Goal: Navigation & Orientation: Find specific page/section

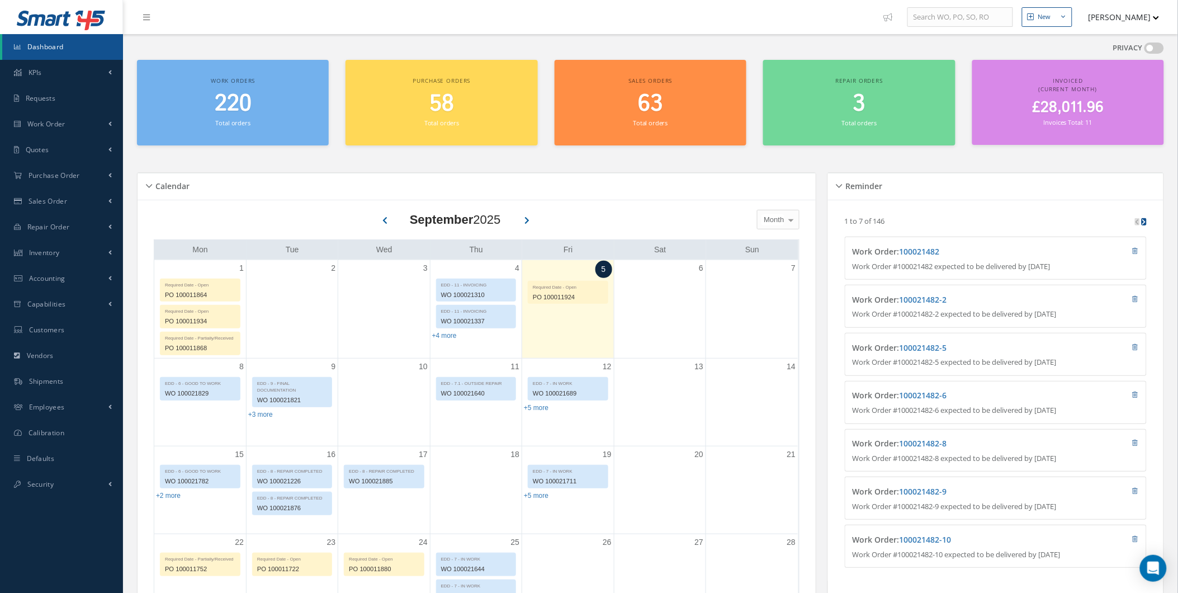
drag, startPoint x: 1138, startPoint y: 6, endPoint x: 1137, endPoint y: 12, distance: 6.2
click at [1138, 7] on button "[PERSON_NAME]" at bounding box center [1119, 17] width 82 height 22
click at [1129, 25] on button "[PERSON_NAME]" at bounding box center [1119, 17] width 82 height 22
click at [1128, 25] on button "[PERSON_NAME]" at bounding box center [1119, 17] width 82 height 22
click at [0, 0] on link "Administration" at bounding box center [0, 0] width 0 height 0
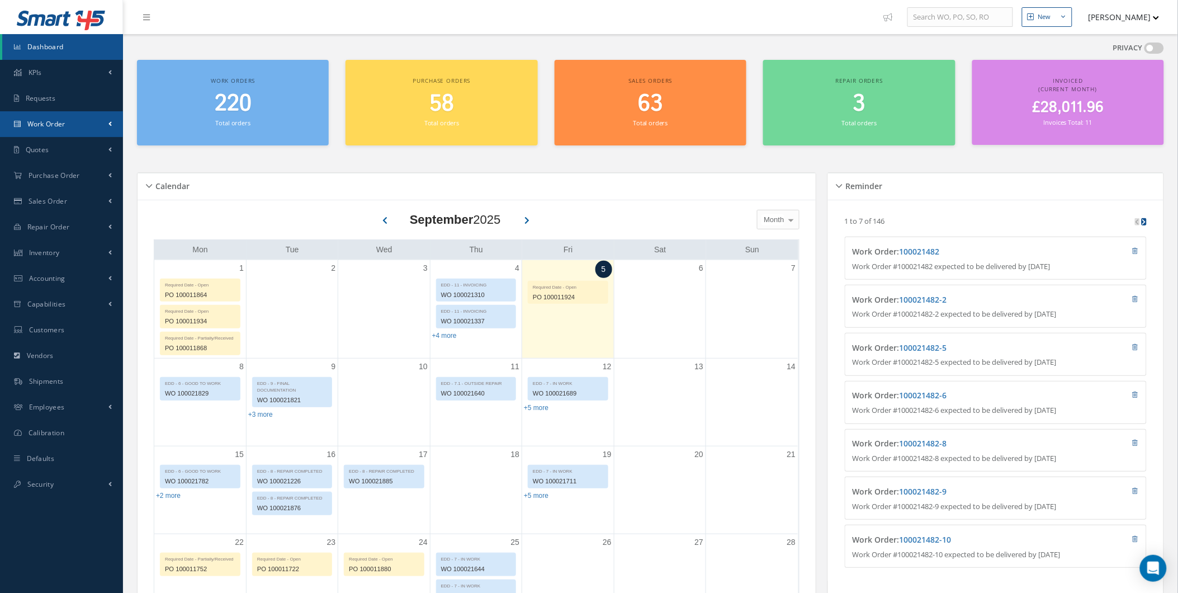
click at [92, 129] on link "Work Order" at bounding box center [61, 124] width 123 height 26
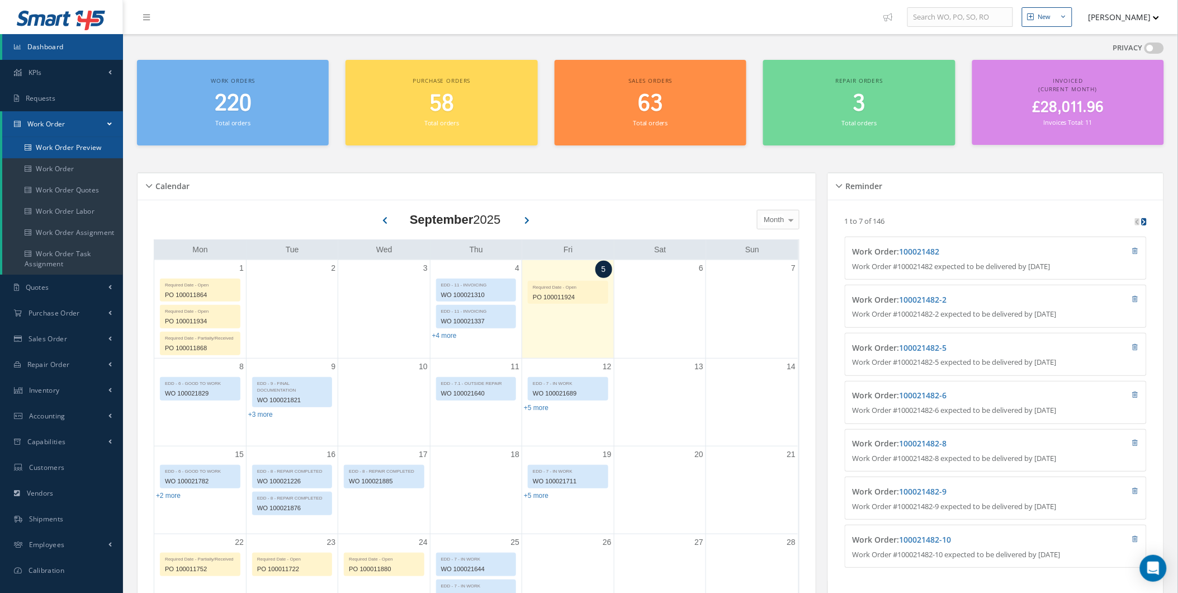
click at [103, 148] on link "Work Order Preview" at bounding box center [62, 147] width 121 height 21
click at [96, 163] on link "Work Order" at bounding box center [62, 168] width 121 height 21
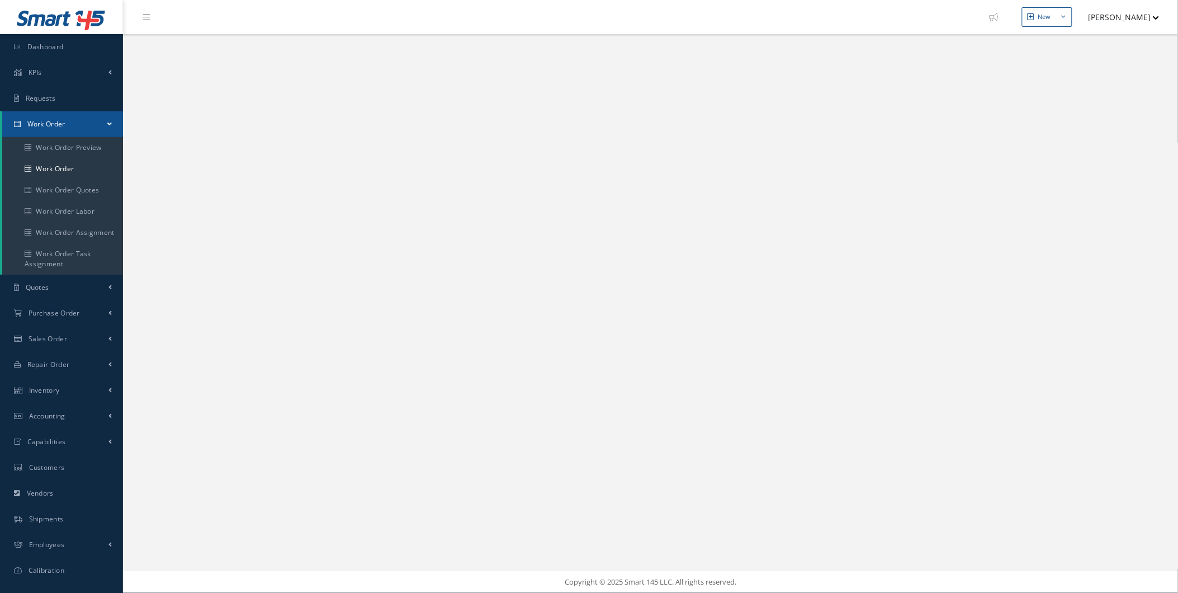
select select "25"
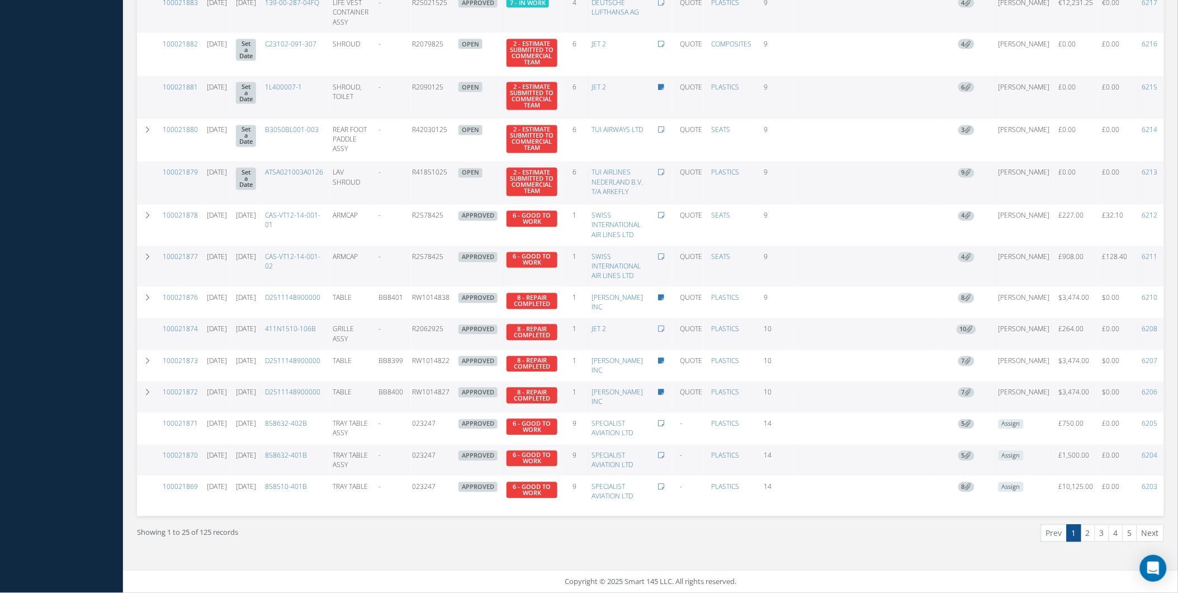
scroll to position [658, 0]
click at [1083, 534] on link "2" at bounding box center [1088, 533] width 15 height 17
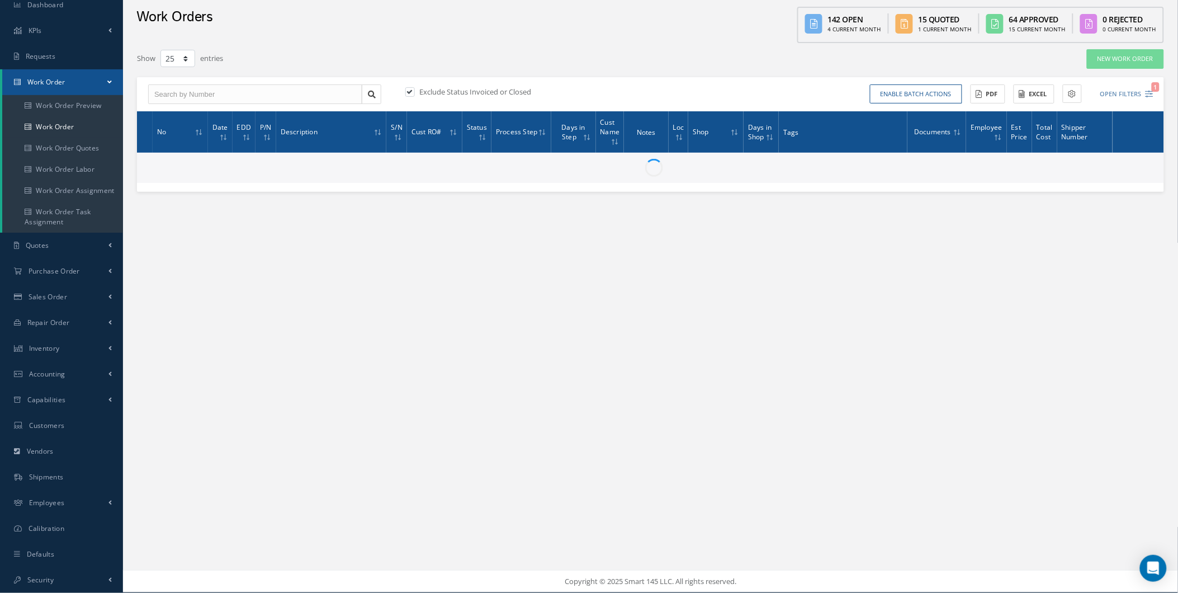
scroll to position [41, 0]
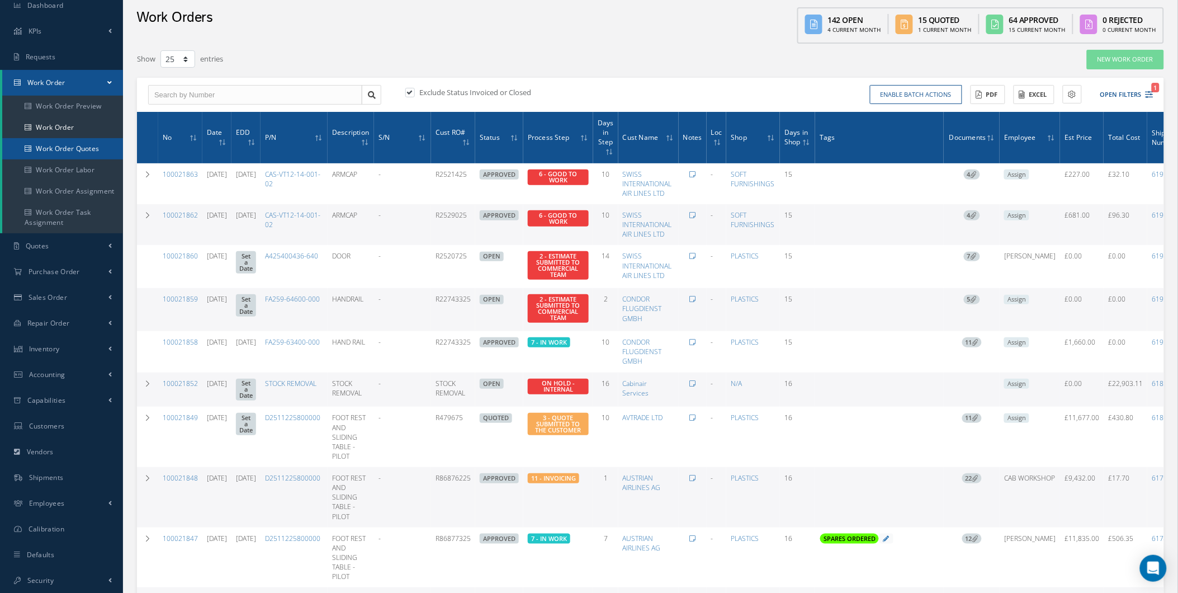
click at [47, 154] on link "Work Order Quotes" at bounding box center [62, 148] width 121 height 21
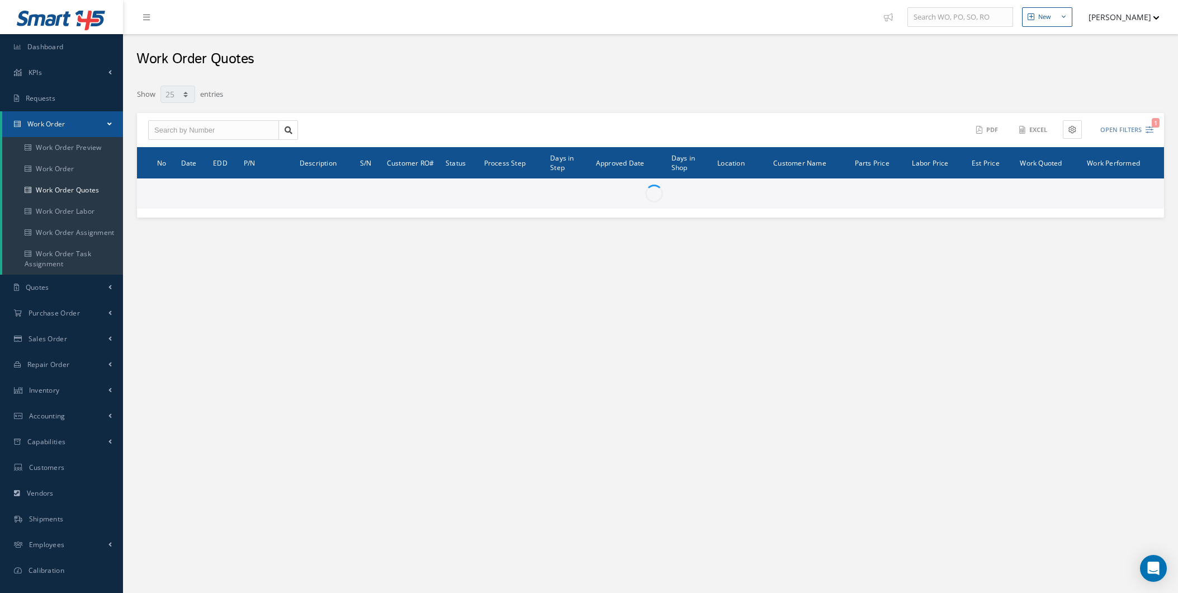
select select "25"
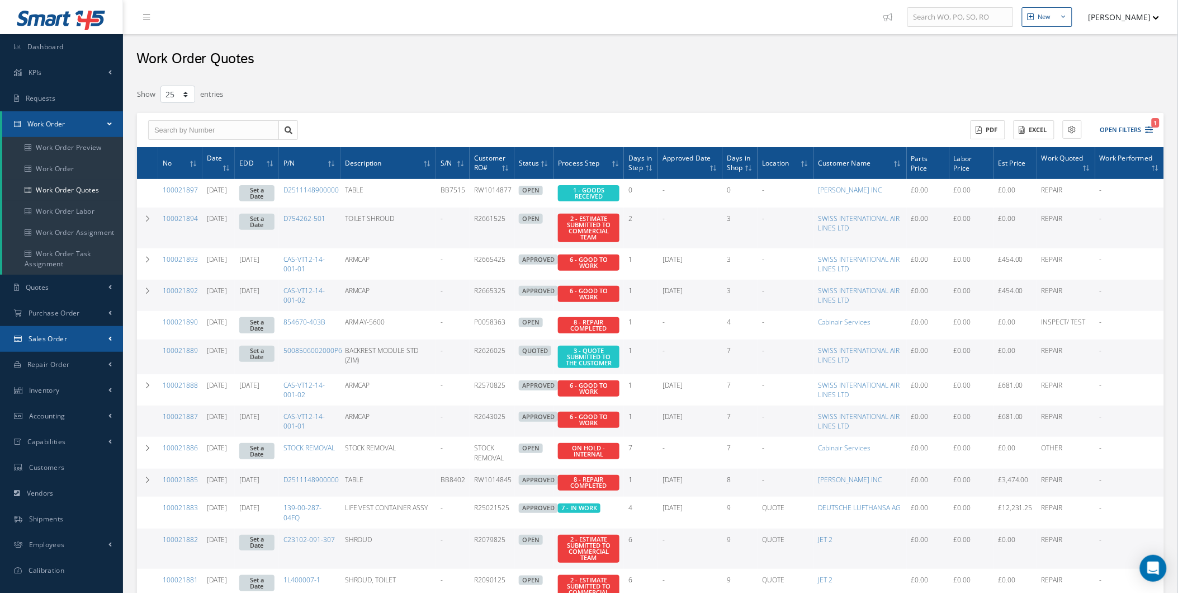
click at [84, 337] on link "Sales Order" at bounding box center [61, 339] width 123 height 26
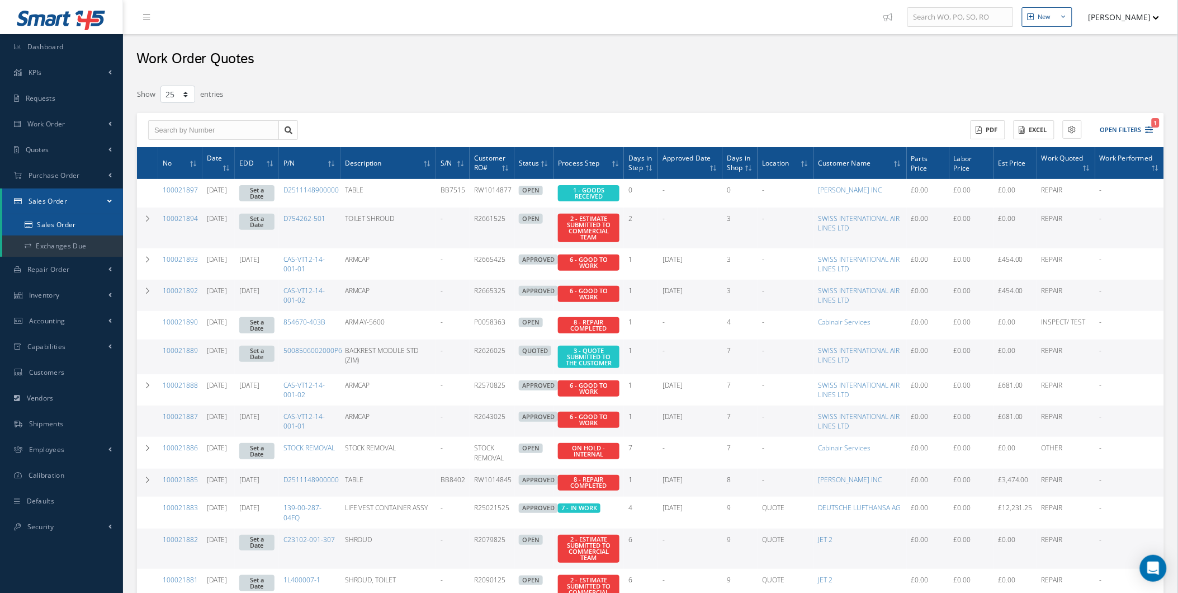
click at [65, 221] on link "Sales Order" at bounding box center [62, 224] width 121 height 21
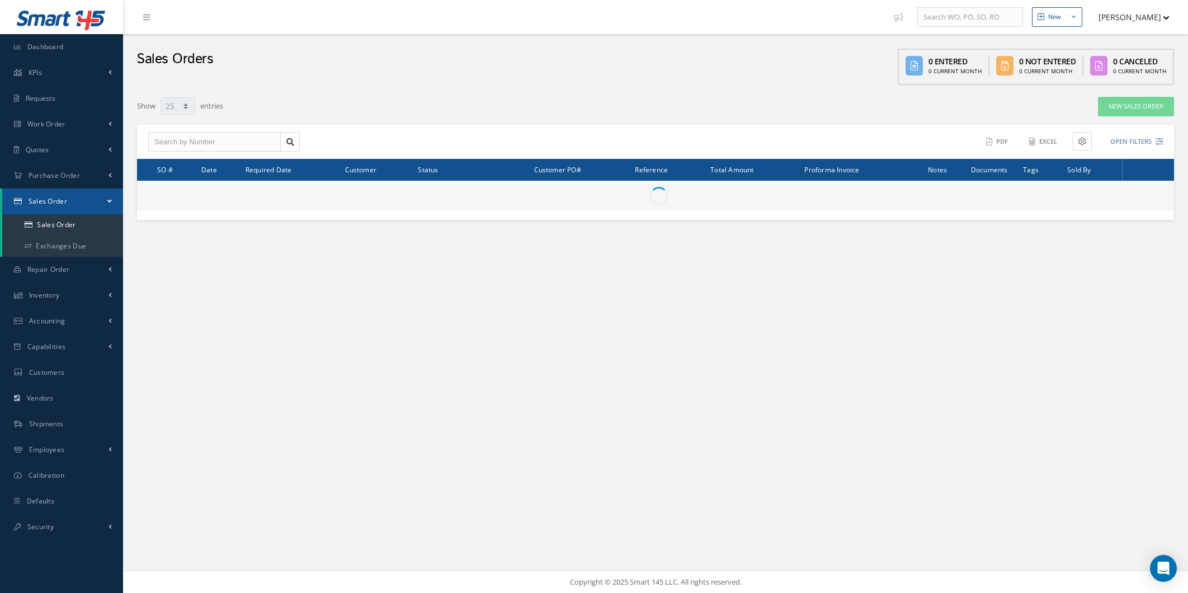
select select "25"
